Goal: Task Accomplishment & Management: Use online tool/utility

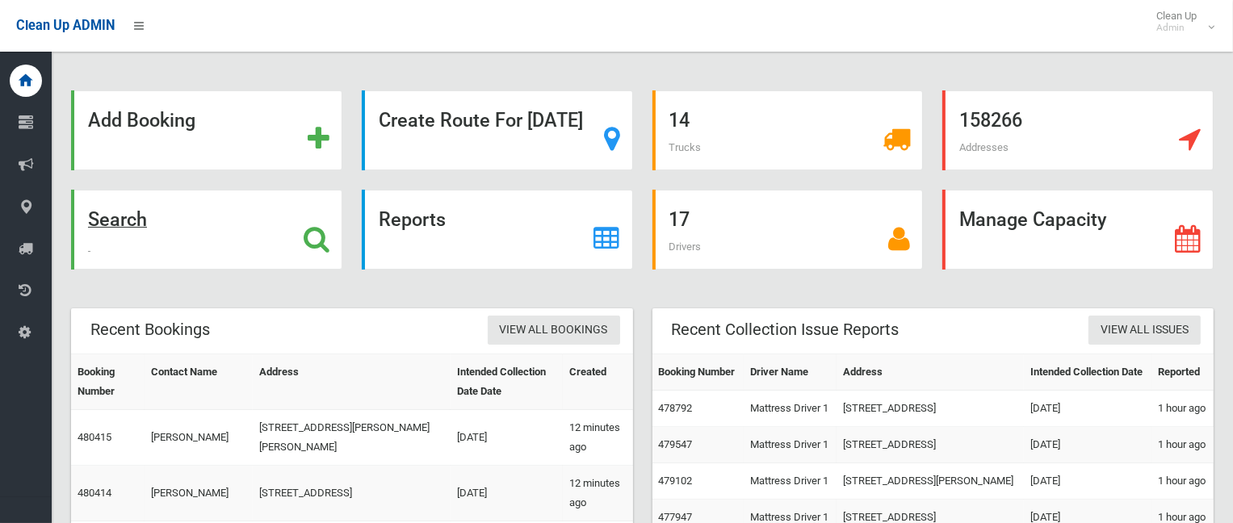
click at [147, 214] on strong "Search" at bounding box center [117, 219] width 59 height 23
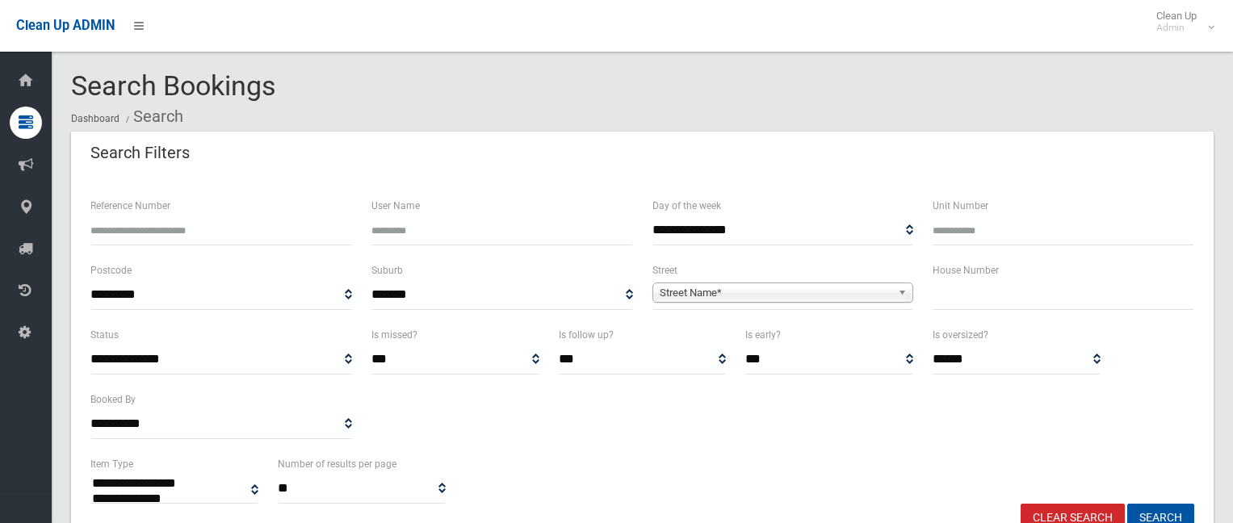
select select
click at [993, 287] on input "text" at bounding box center [1063, 295] width 262 height 30
type input "**"
click at [756, 298] on span "Street Name*" at bounding box center [776, 292] width 232 height 19
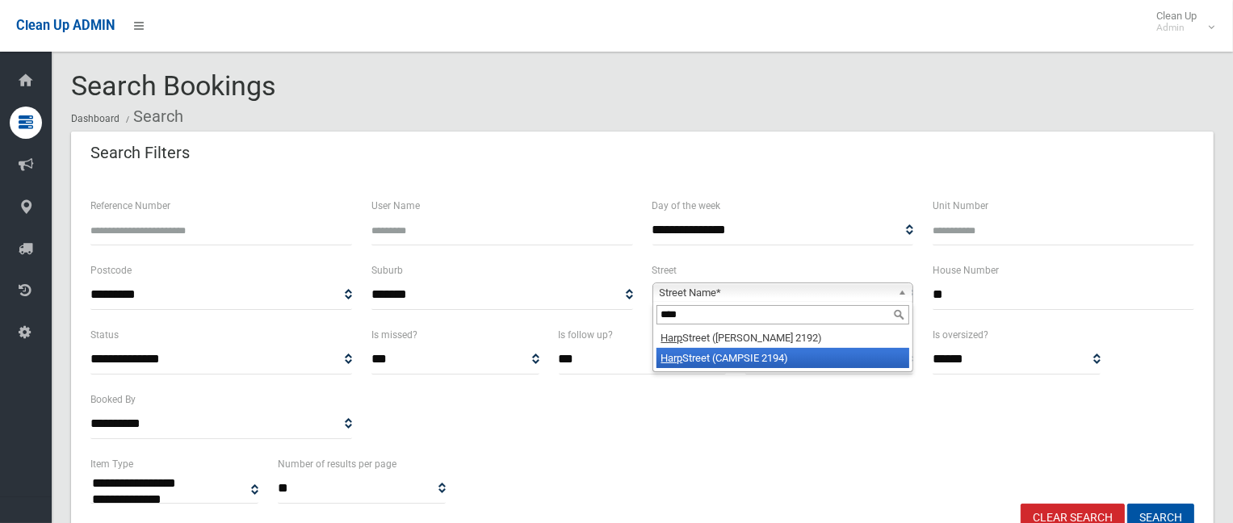
type input "****"
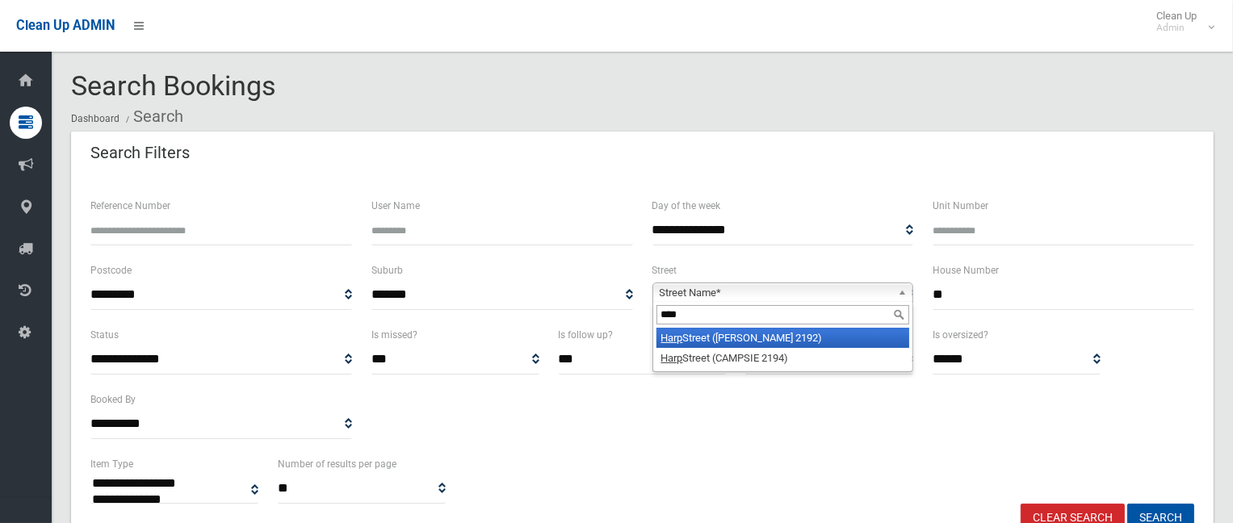
click at [746, 338] on li "Harp Street (BELMORE 2192)" at bounding box center [782, 338] width 253 height 20
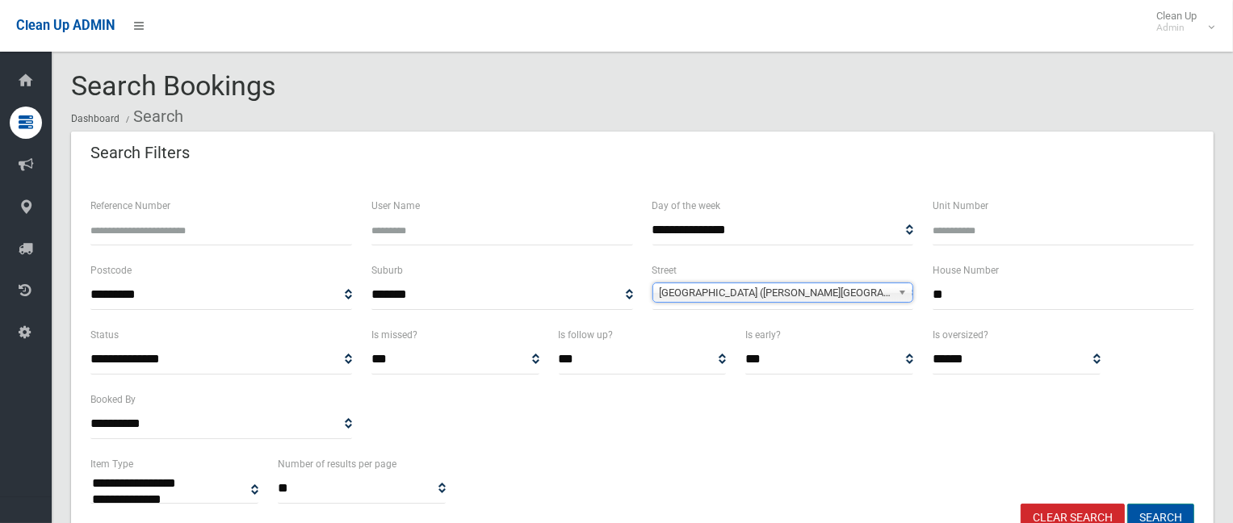
click at [1160, 513] on button "Search" at bounding box center [1160, 519] width 67 height 30
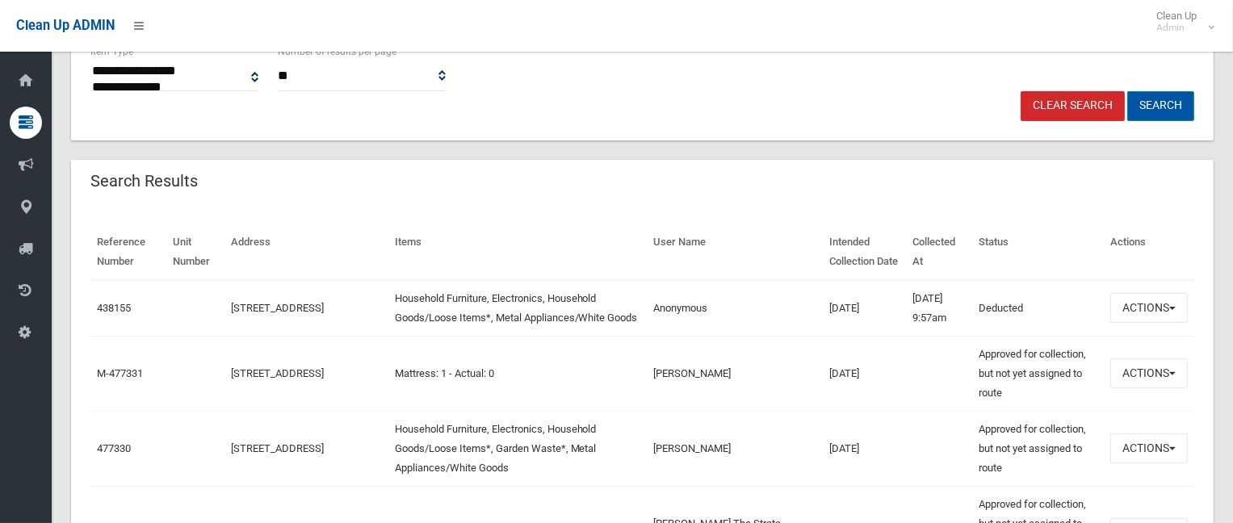
scroll to position [484, 0]
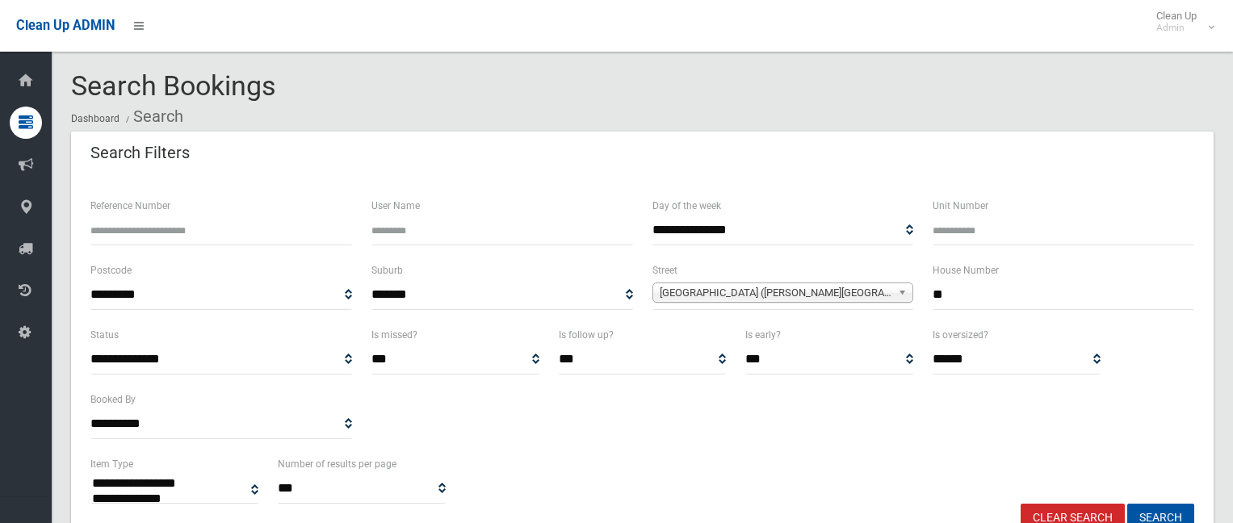
select select
click at [974, 291] on input "**" at bounding box center [1063, 295] width 262 height 30
type input "***"
click at [1169, 508] on button "Search" at bounding box center [1160, 519] width 67 height 30
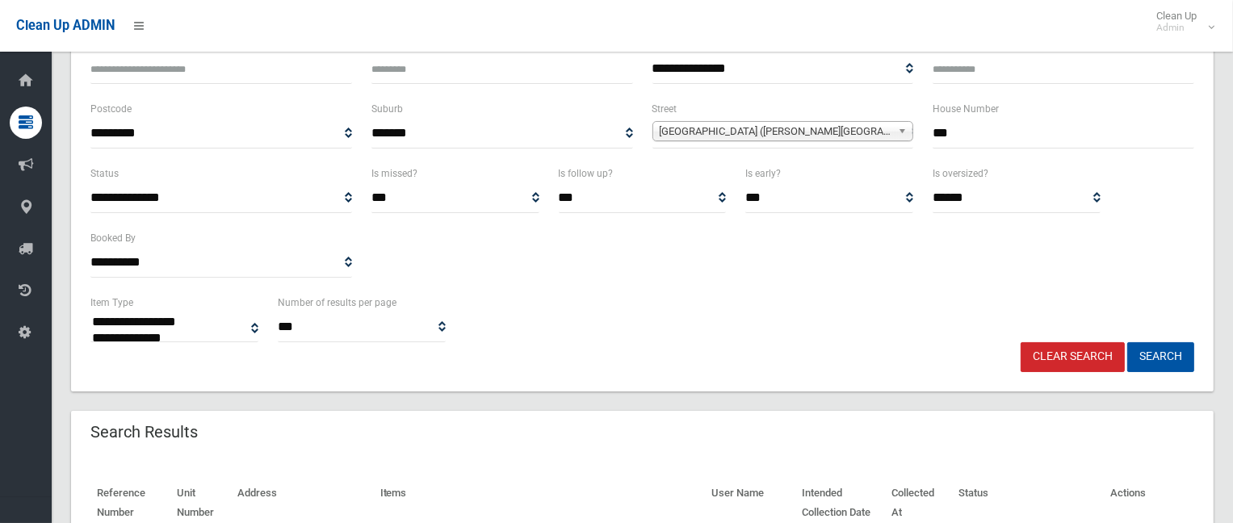
scroll to position [323, 0]
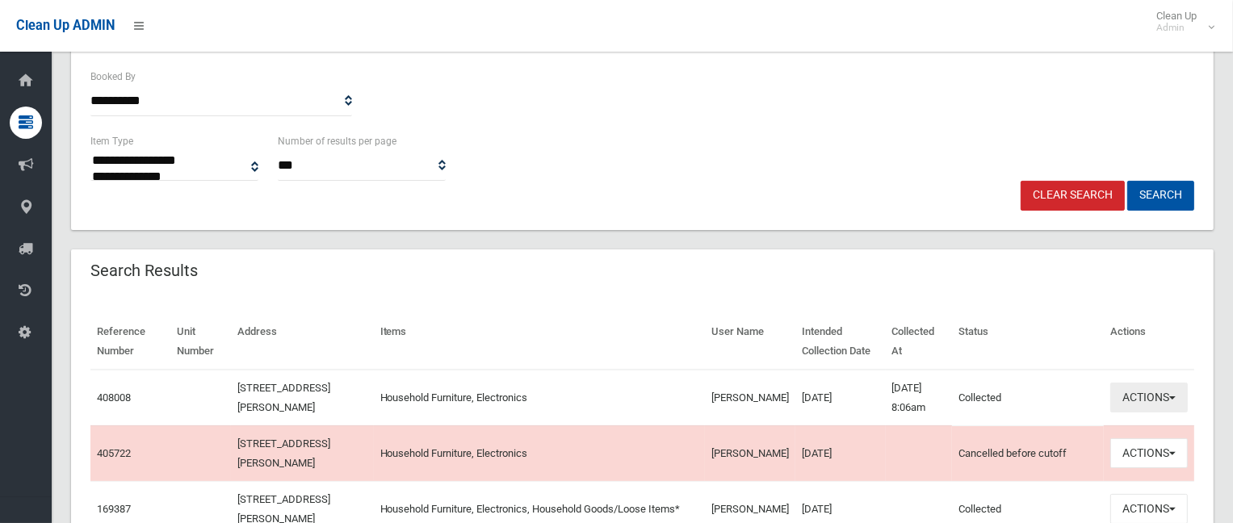
click at [1143, 393] on button "Actions" at bounding box center [1148, 398] width 77 height 30
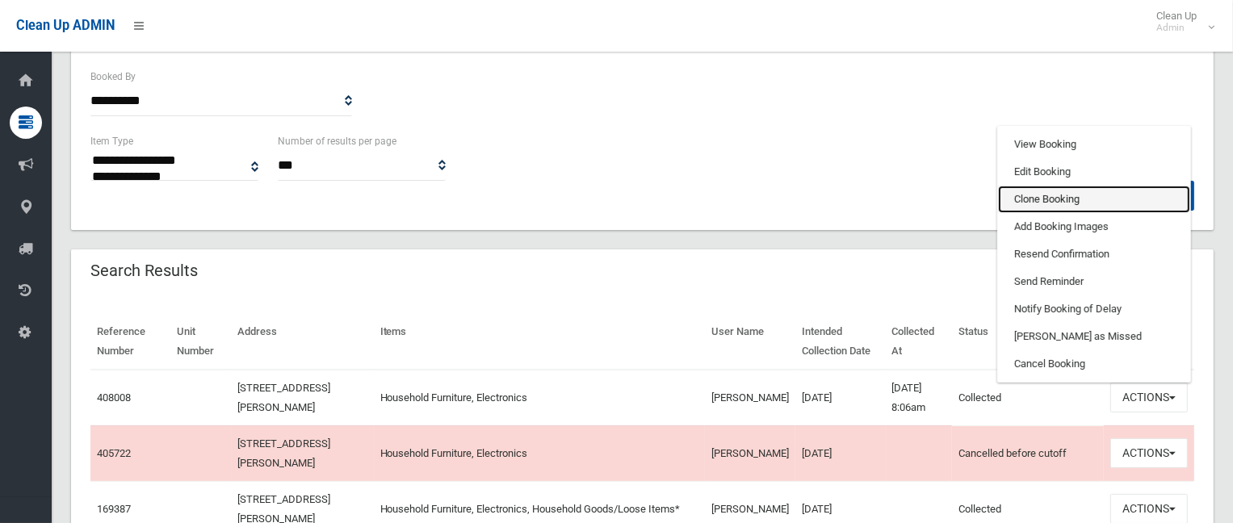
click at [1053, 201] on link "Clone Booking" at bounding box center [1094, 199] width 192 height 27
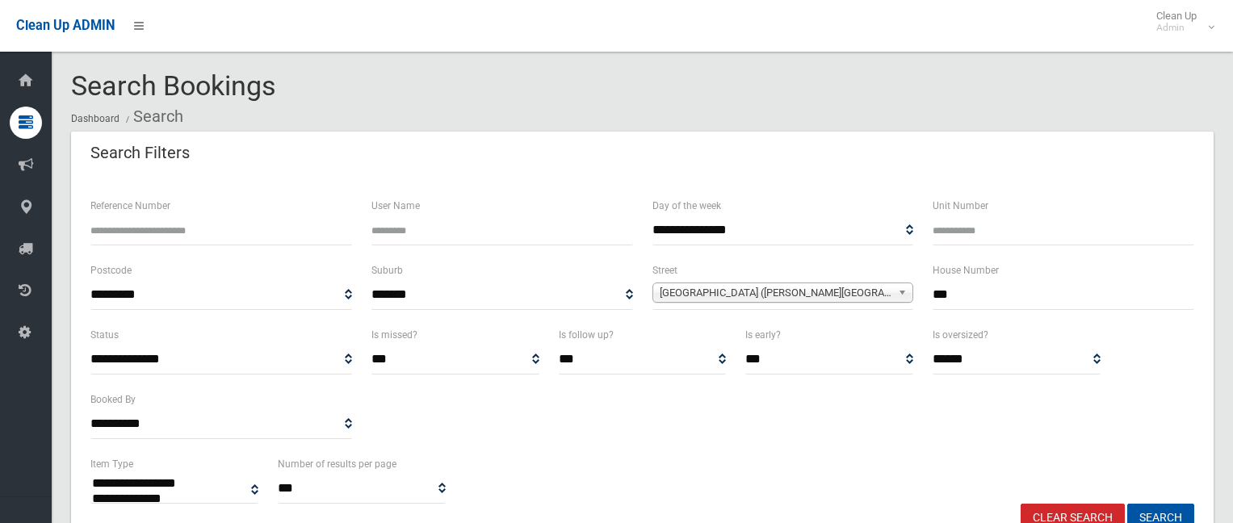
select select
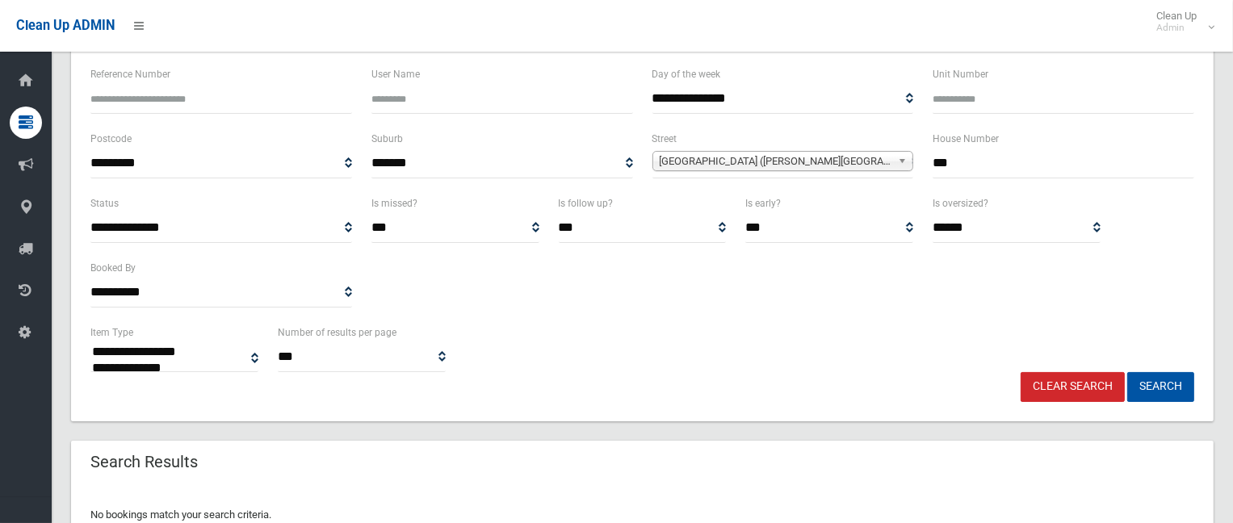
scroll to position [191, 0]
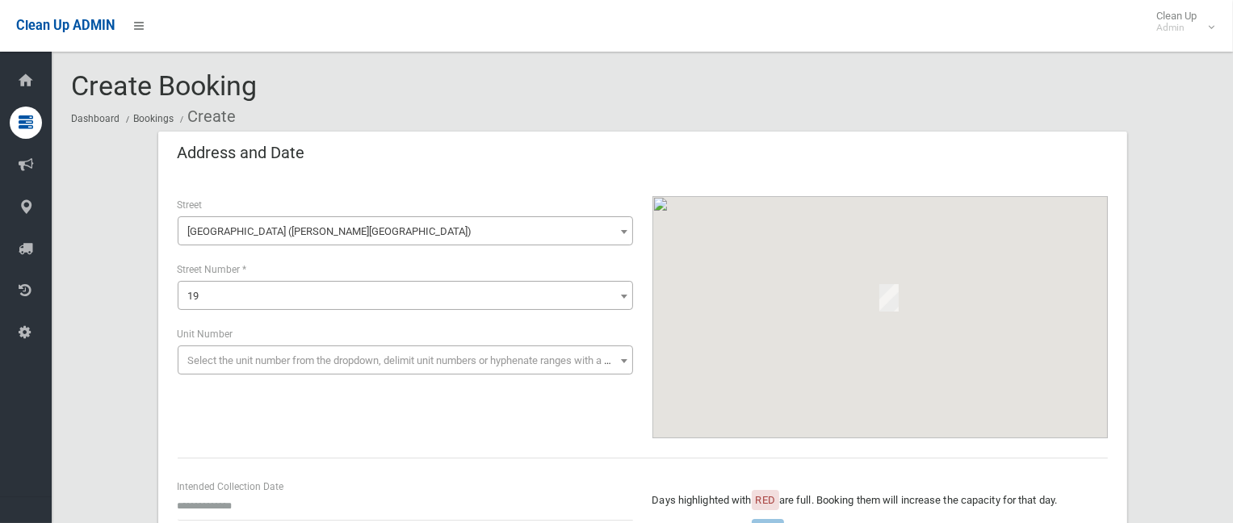
click at [210, 352] on span "Select the unit number from the dropdown, delimit unit numbers or hyphenate ran…" at bounding box center [405, 361] width 447 height 23
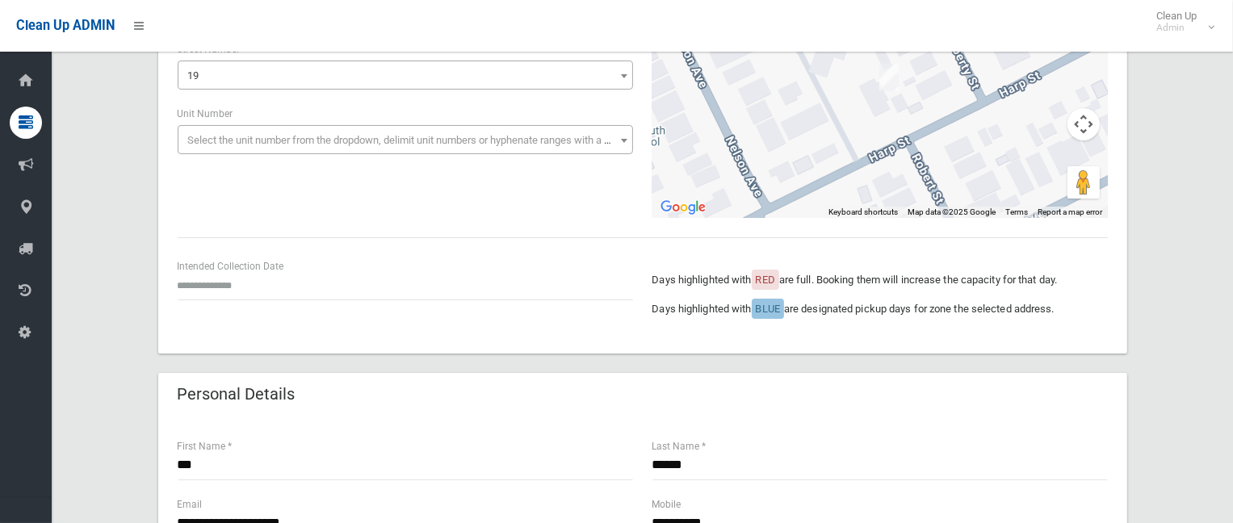
scroll to position [242, 0]
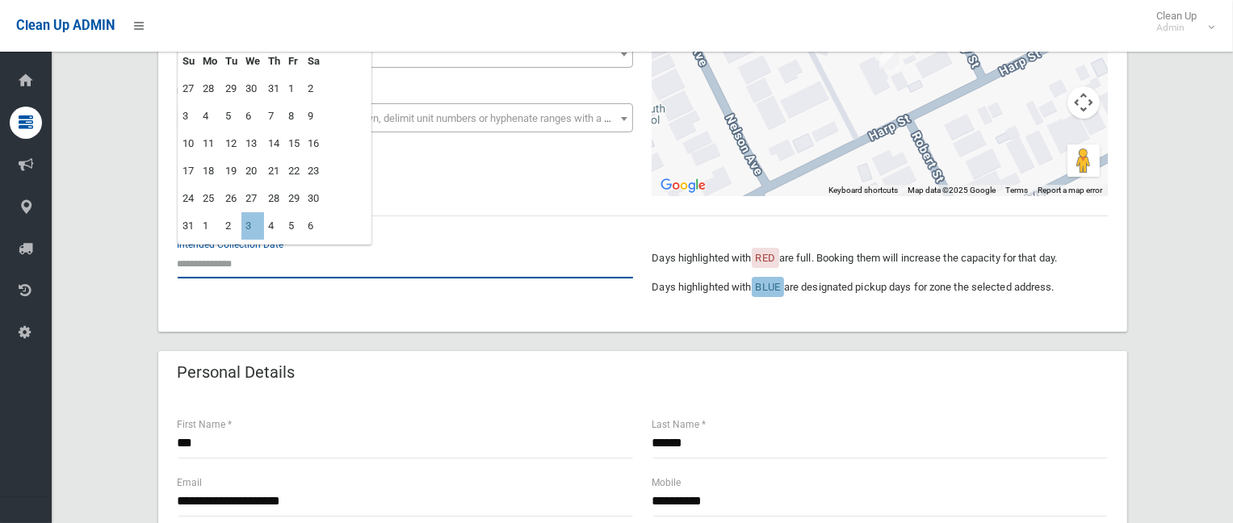
click at [220, 264] on input "text" at bounding box center [405, 264] width 455 height 30
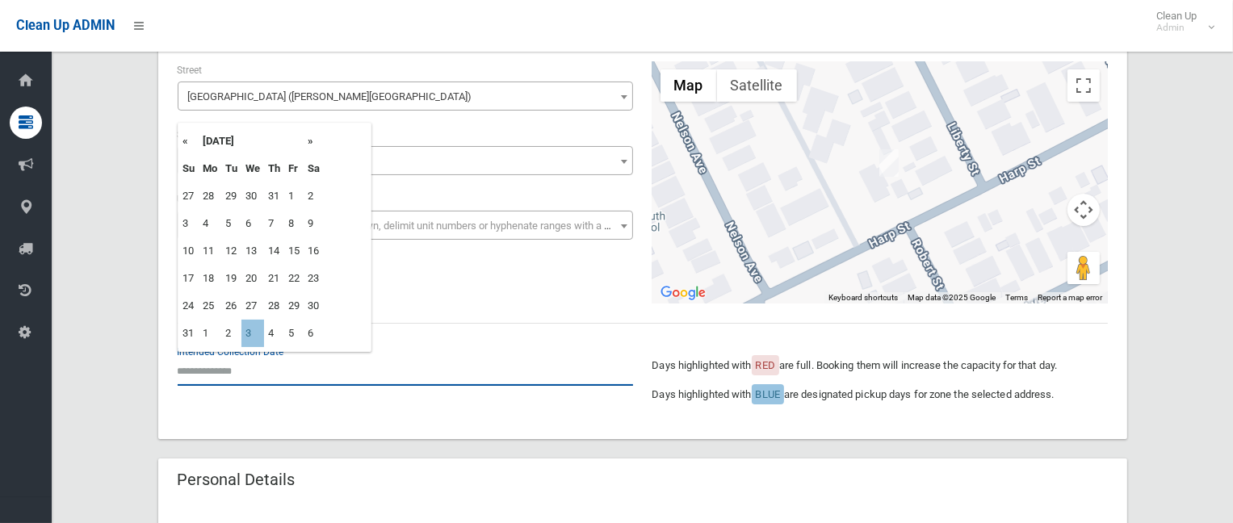
scroll to position [0, 0]
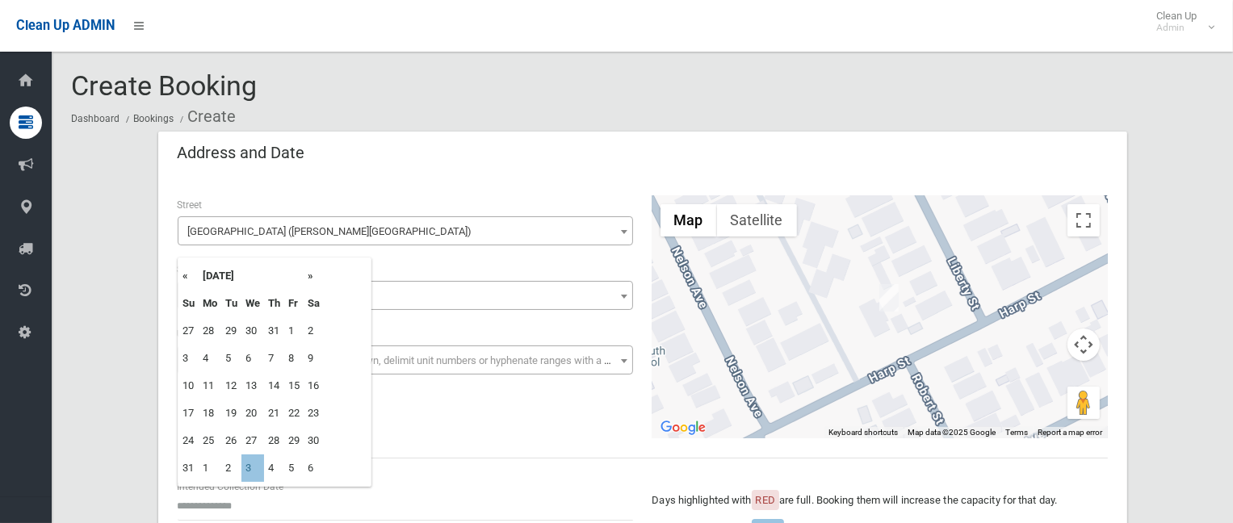
click at [307, 278] on th "»" at bounding box center [314, 275] width 20 height 27
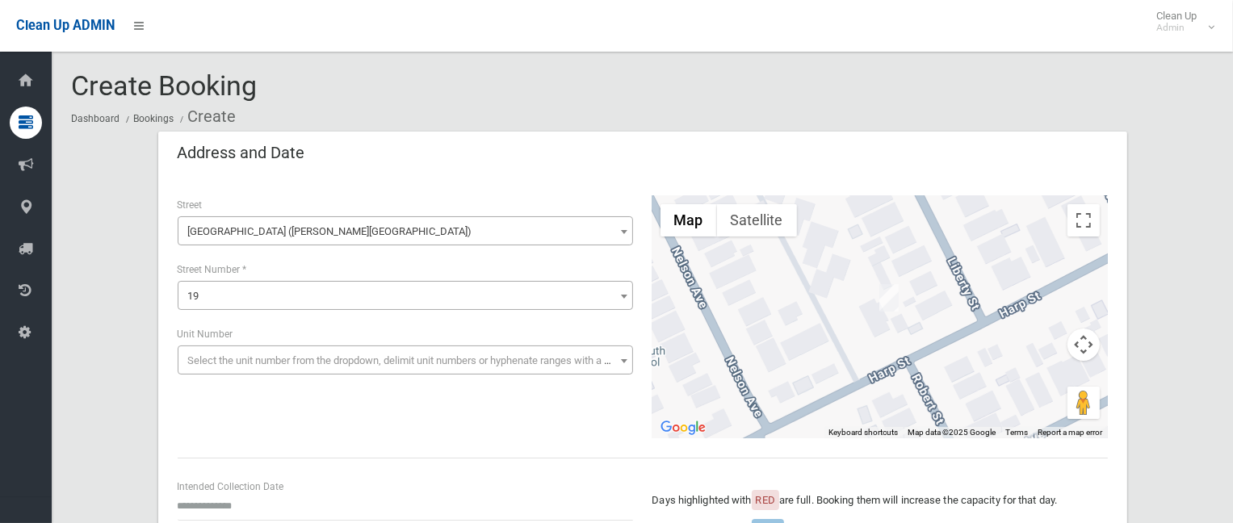
click at [981, 94] on div "Create Booking Dashboard Bookings Create" at bounding box center [642, 101] width 1142 height 61
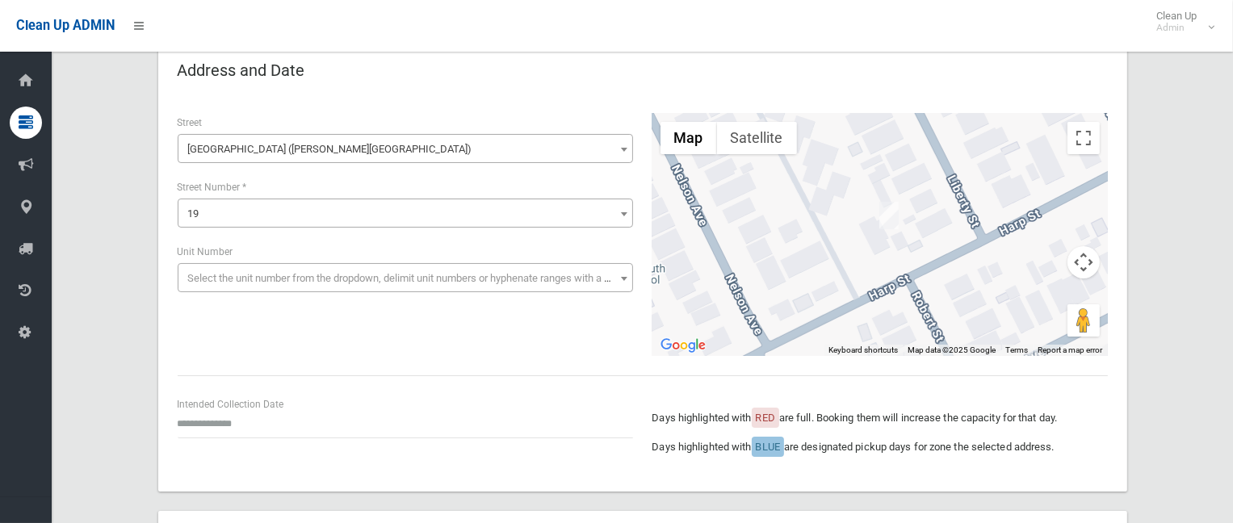
scroll to position [161, 0]
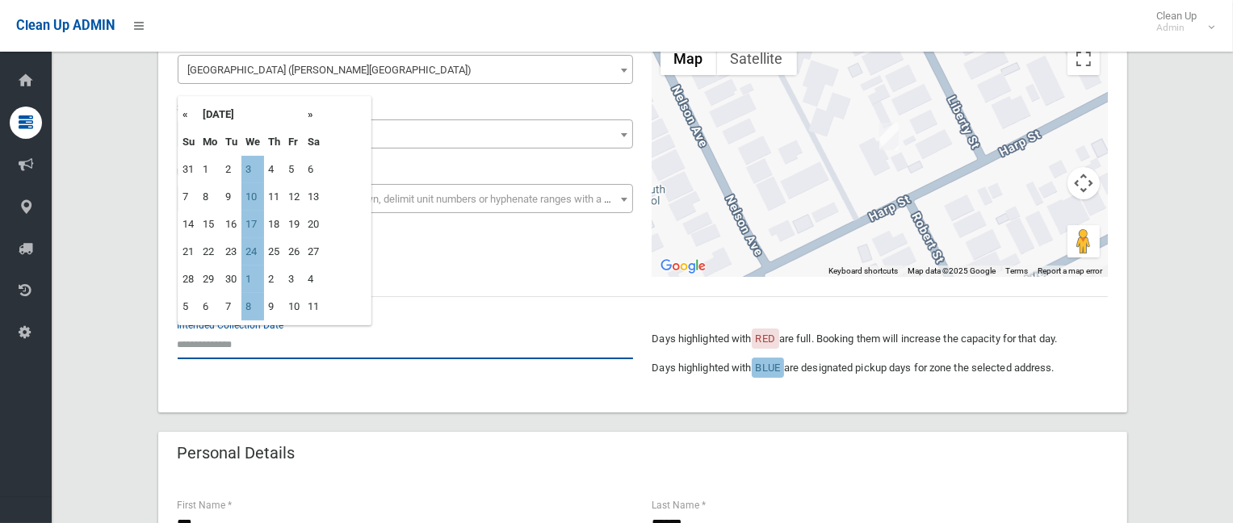
click at [219, 343] on input "text" at bounding box center [405, 344] width 455 height 30
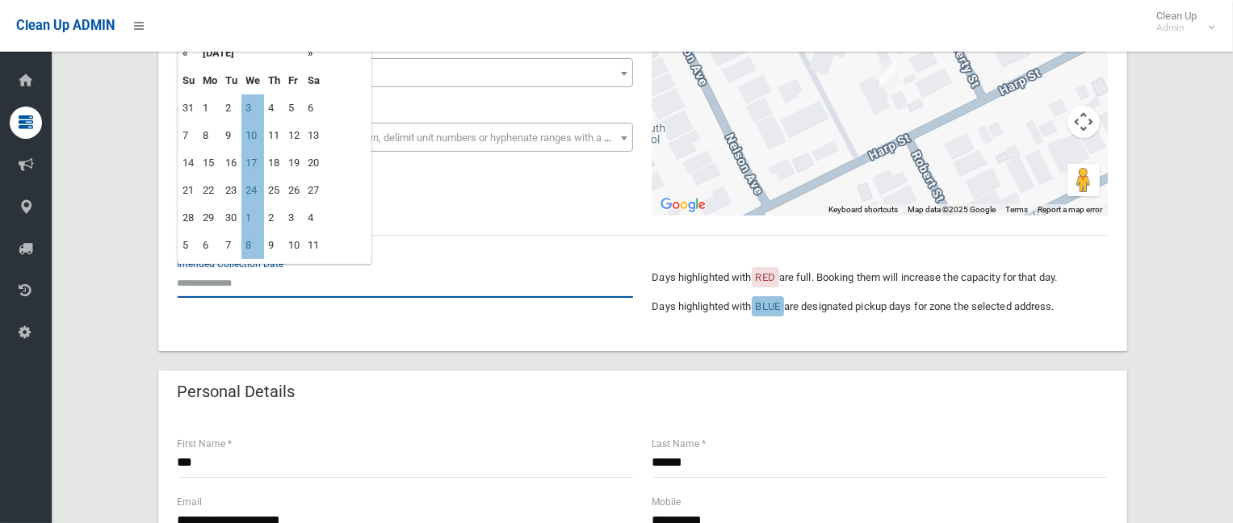
scroll to position [0, 0]
